Goal: Task Accomplishment & Management: Complete application form

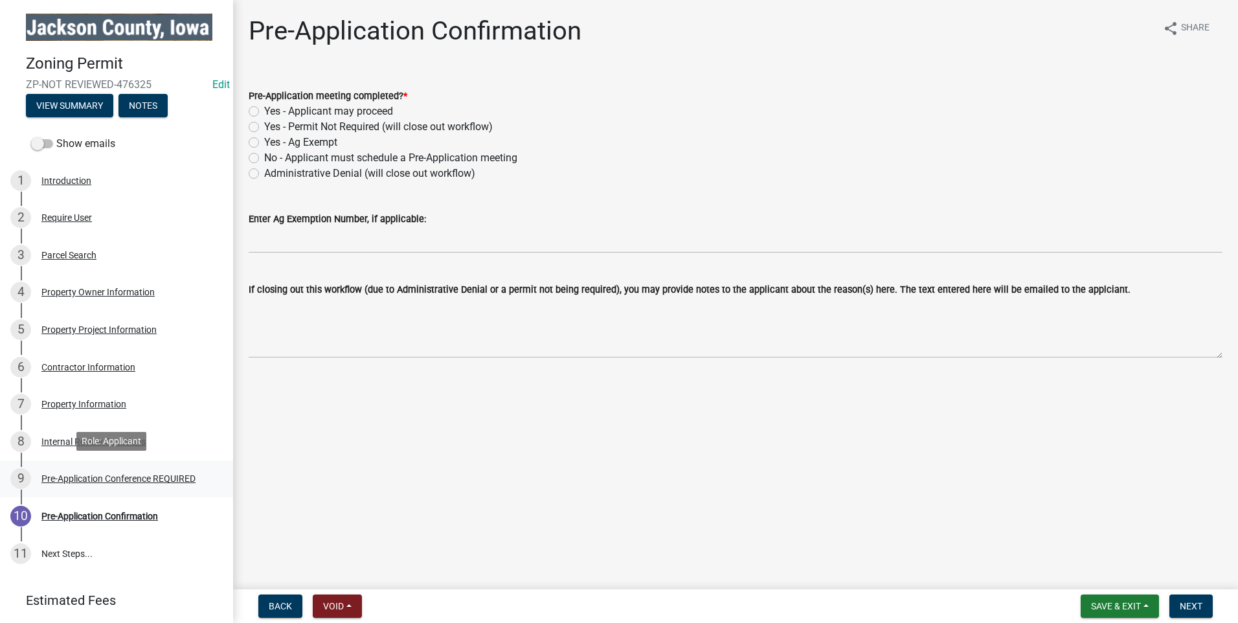
click at [130, 474] on div "Pre-Application Conference REQUIRED" at bounding box center [118, 478] width 154 height 9
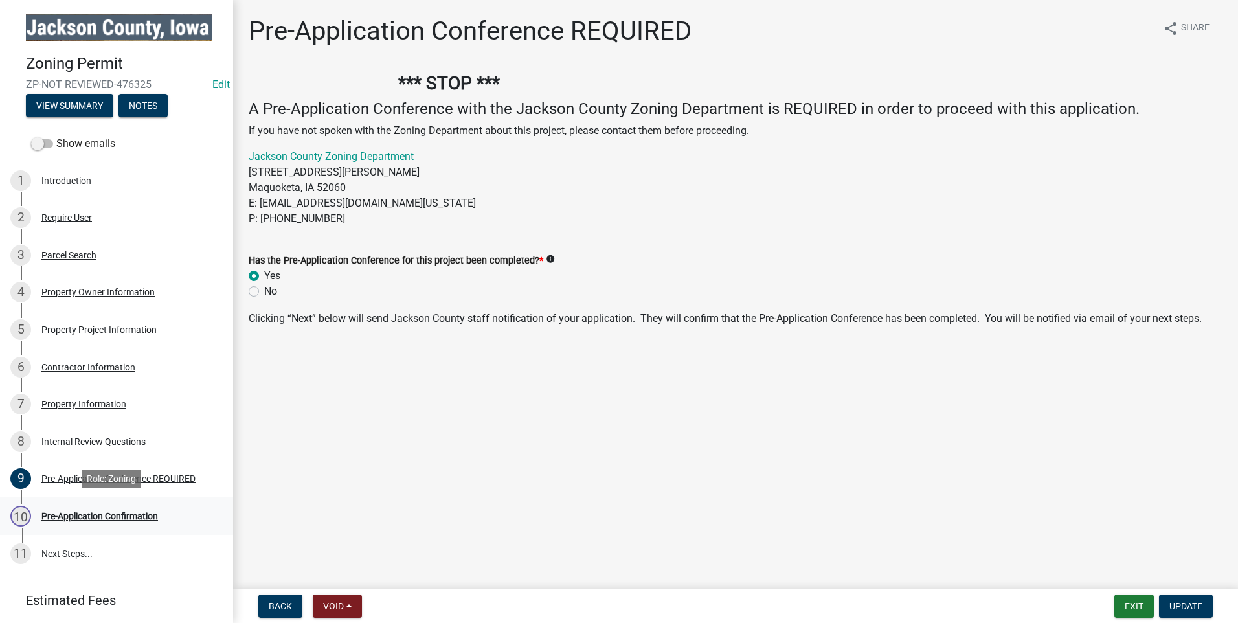
click at [105, 515] on div "Pre-Application Confirmation" at bounding box center [99, 515] width 117 height 9
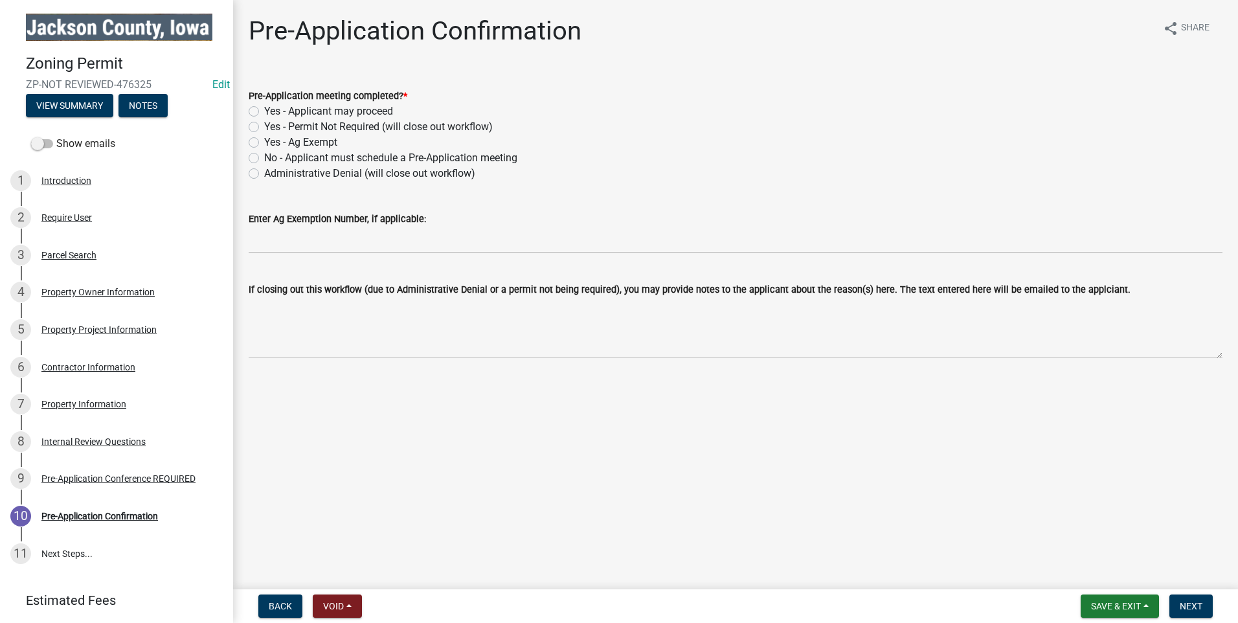
click at [257, 104] on div "Yes - Applicant may proceed" at bounding box center [736, 112] width 974 height 16
click at [264, 108] on label "Yes - Applicant may proceed" at bounding box center [328, 112] width 129 height 16
click at [264, 108] on input "Yes - Applicant may proceed" at bounding box center [268, 108] width 8 height 8
radio input "true"
click at [1195, 601] on span "Next" at bounding box center [1191, 606] width 23 height 10
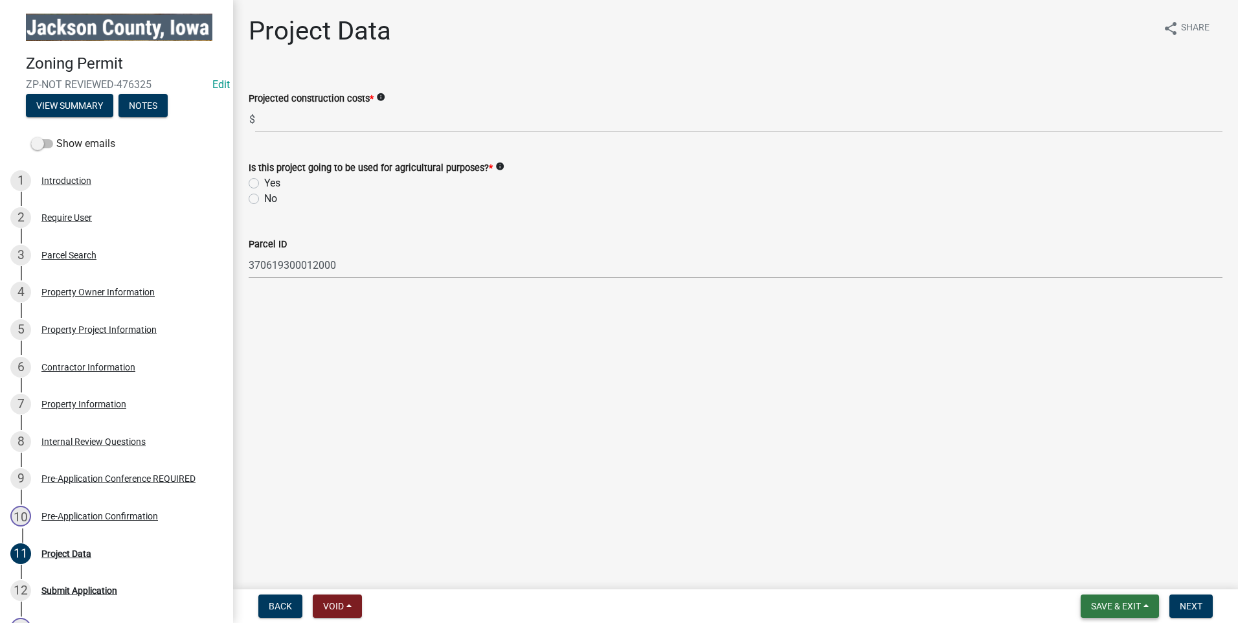
click at [1123, 607] on span "Save & Exit" at bounding box center [1116, 606] width 50 height 10
click at [1123, 567] on button "Save & Exit" at bounding box center [1107, 572] width 104 height 31
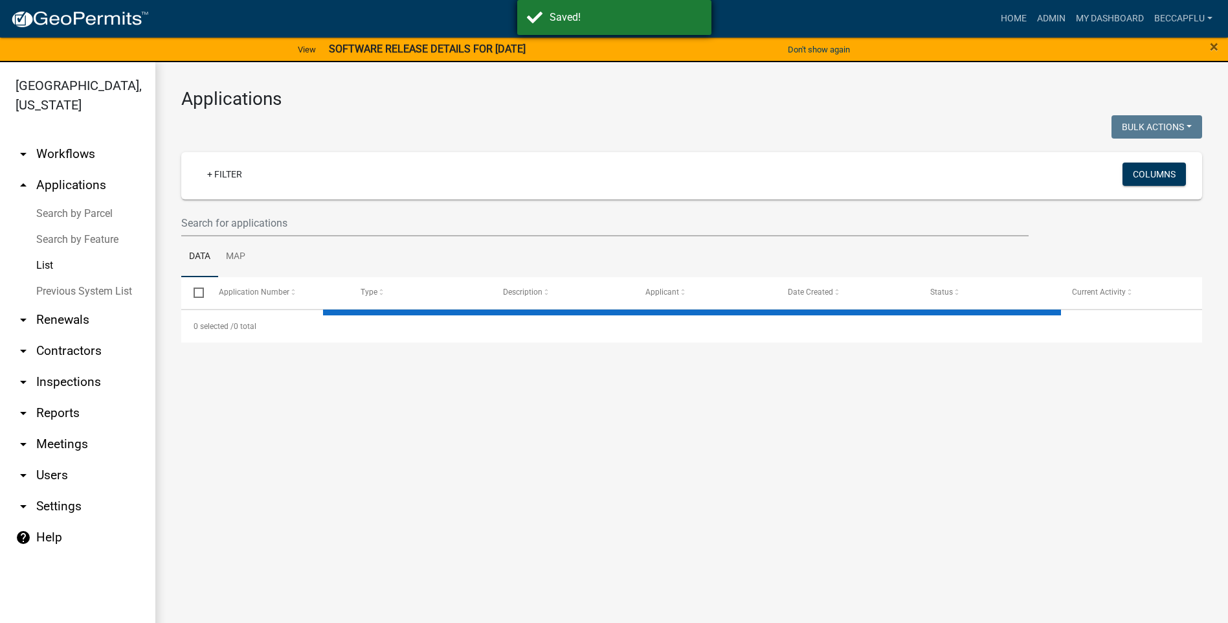
select select "3: 100"
